Goal: Information Seeking & Learning: Learn about a topic

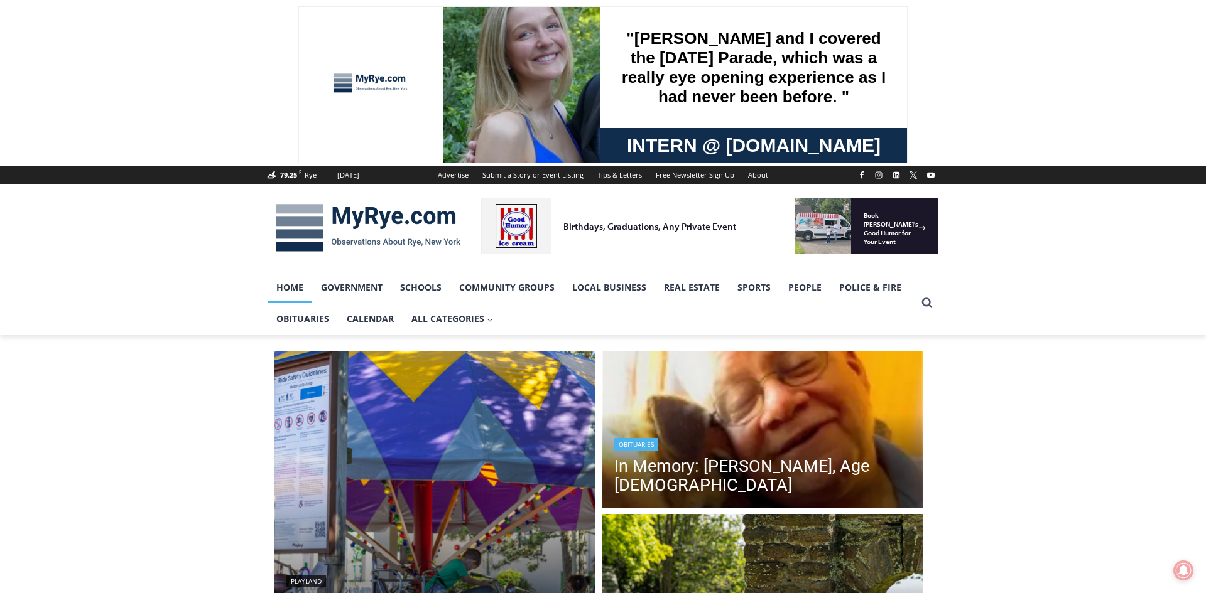
click at [645, 444] on link "Obituaries" at bounding box center [636, 444] width 44 height 13
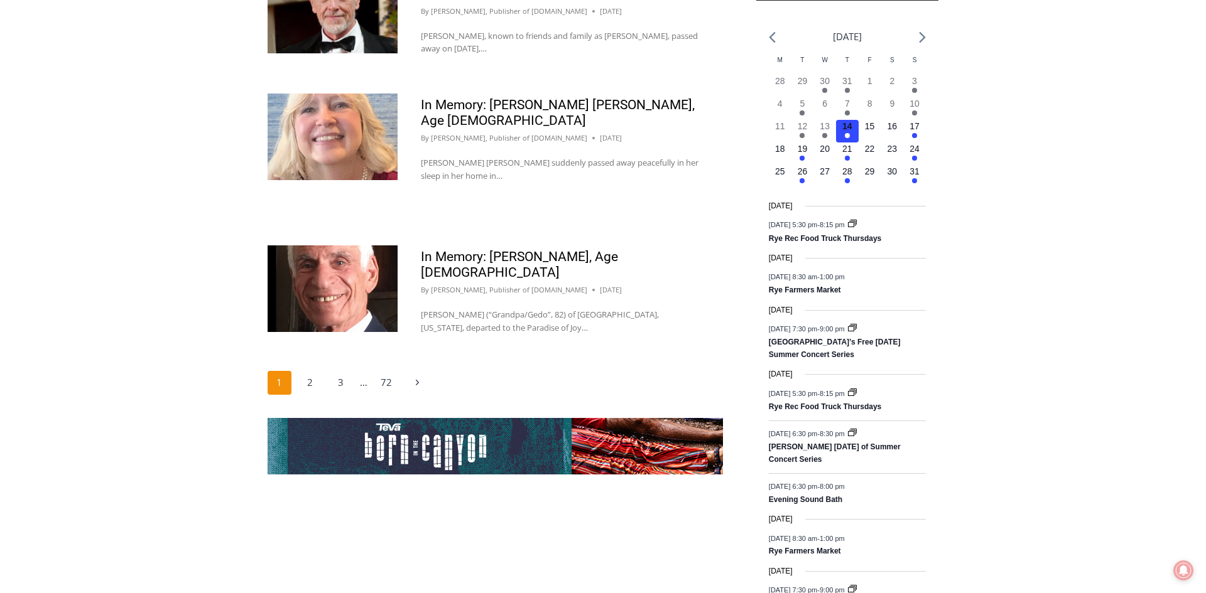
scroll to position [2020, 0]
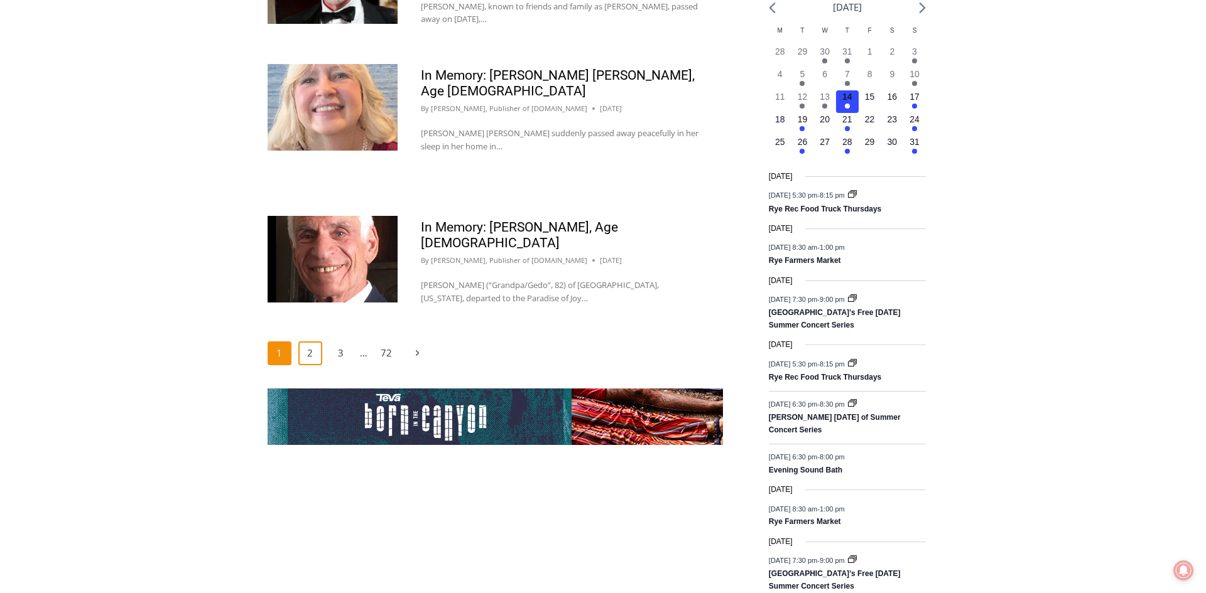
click at [311, 365] on link "2" at bounding box center [310, 354] width 24 height 24
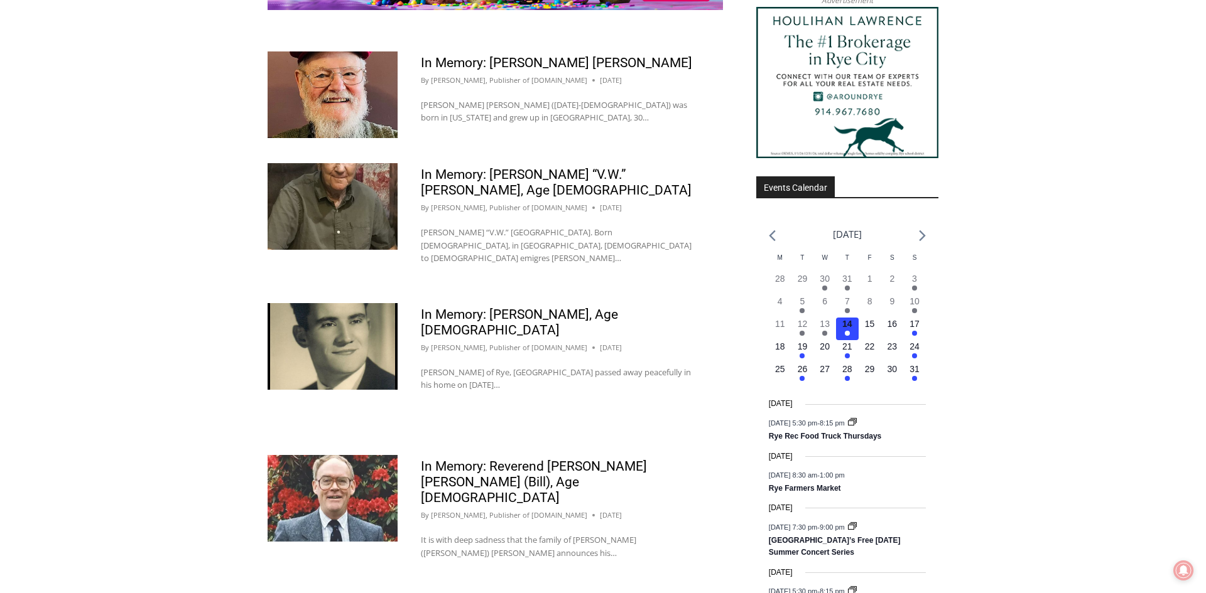
scroll to position [1920, 0]
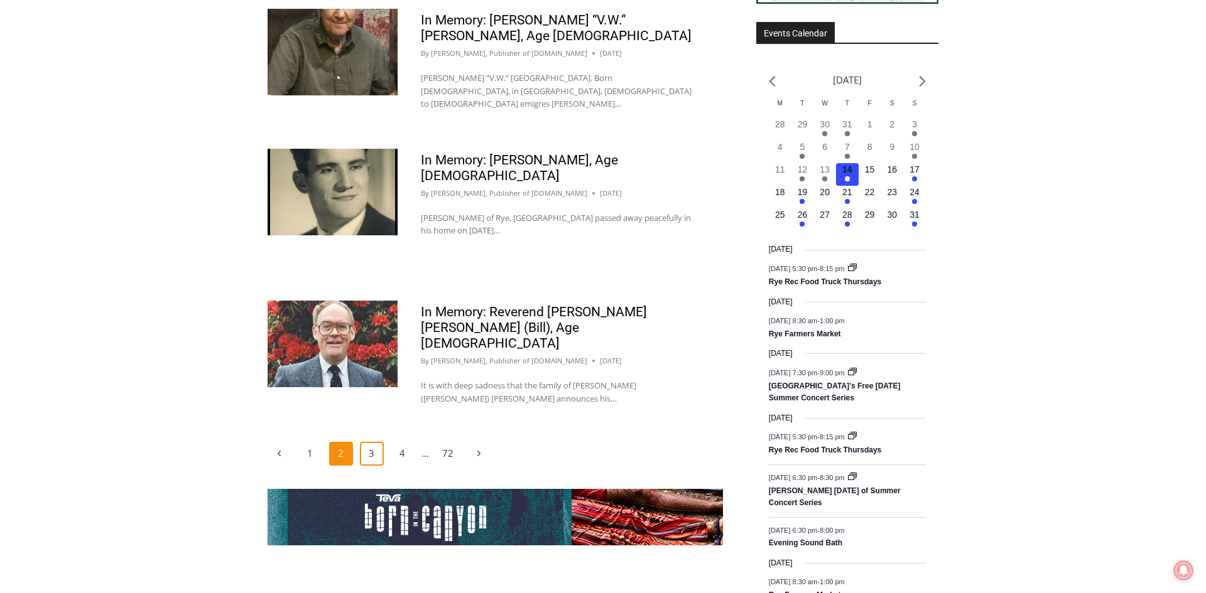
click at [377, 442] on link "3" at bounding box center [372, 454] width 24 height 24
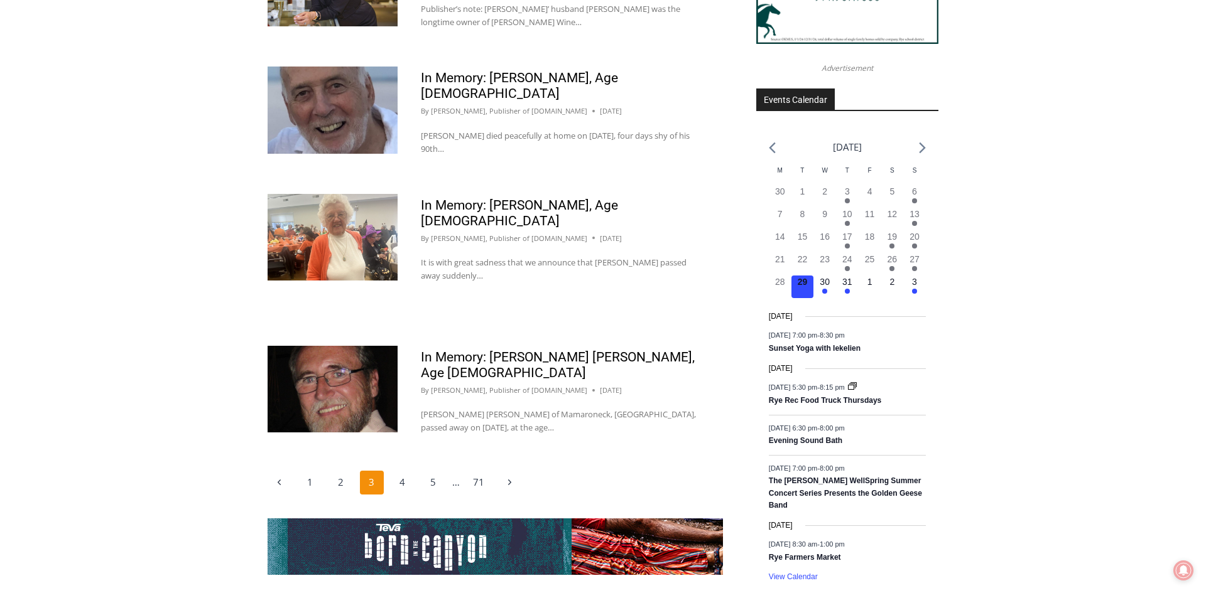
scroll to position [1939, 0]
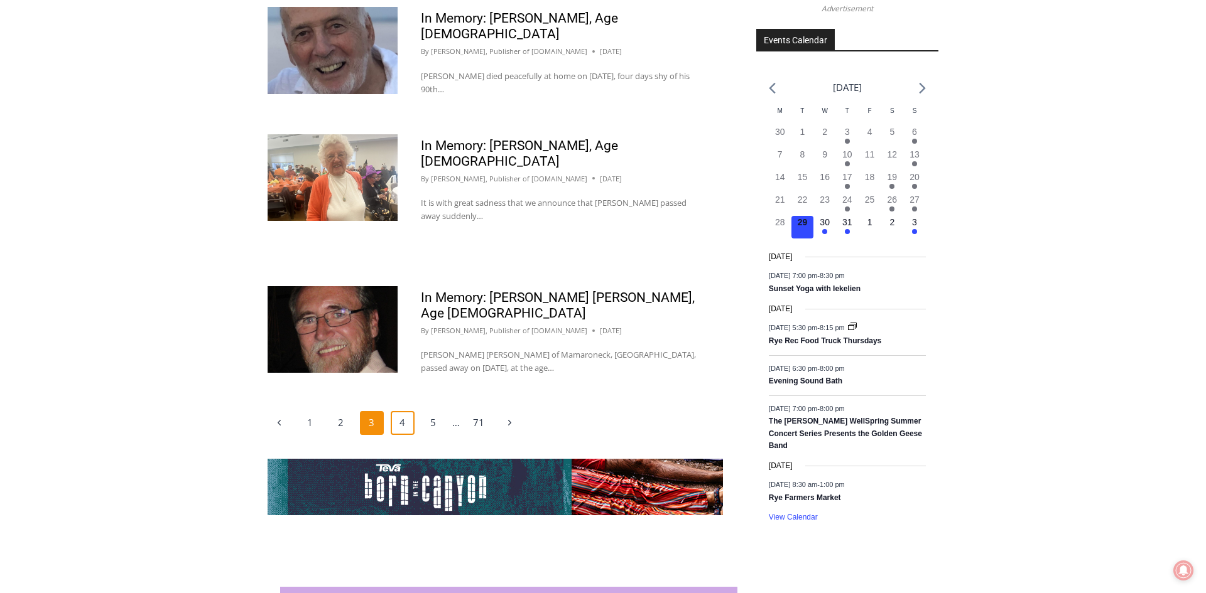
click at [398, 411] on link "4" at bounding box center [403, 423] width 24 height 24
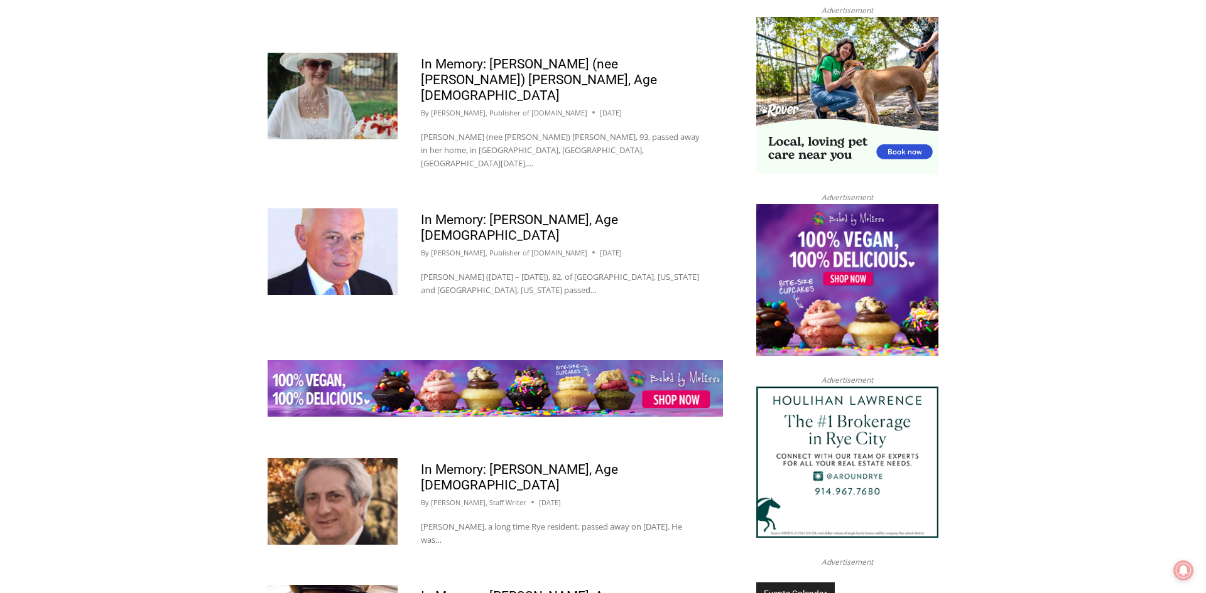
scroll to position [1383, 0]
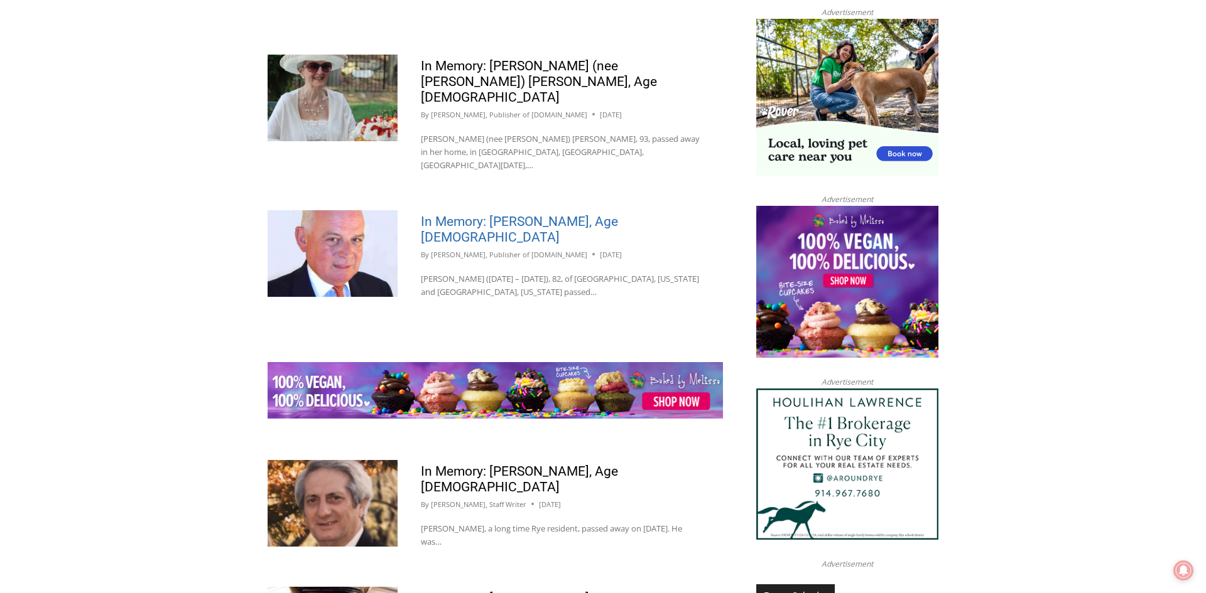
click at [531, 214] on link "In Memory: [PERSON_NAME], Age [DEMOGRAPHIC_DATA]" at bounding box center [519, 229] width 197 height 31
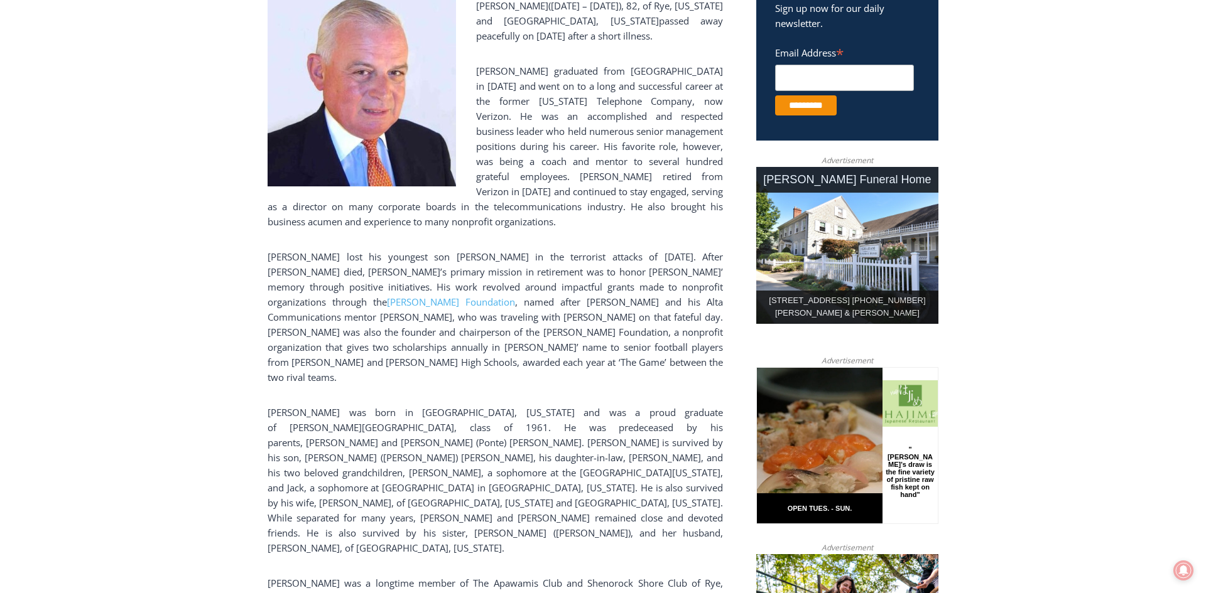
scroll to position [513, 0]
